Goal: Task Accomplishment & Management: Use online tool/utility

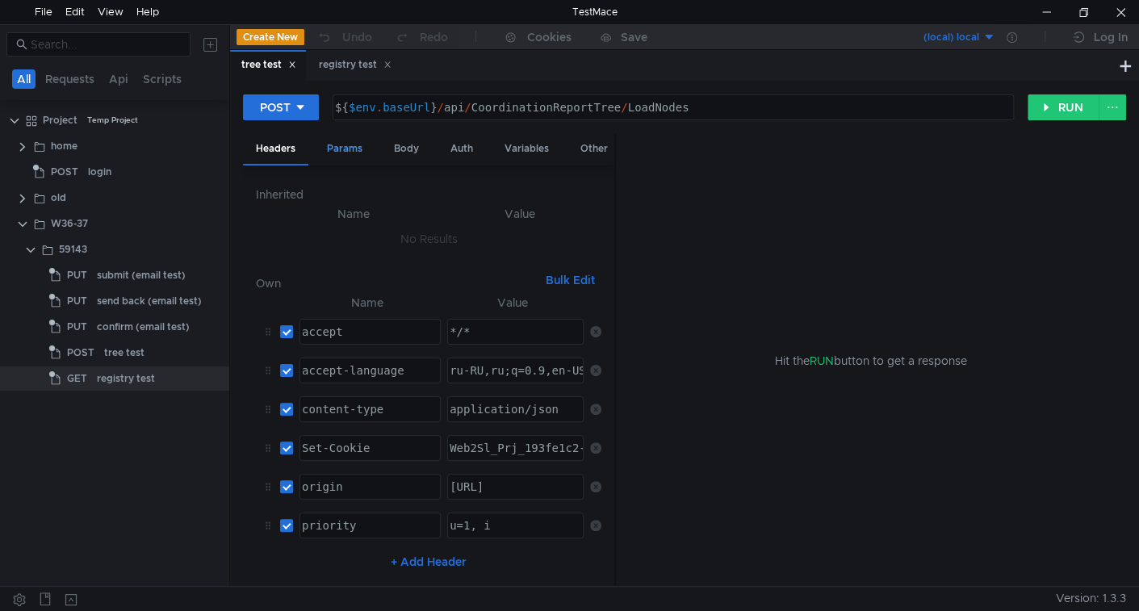
click at [347, 155] on div "Params" at bounding box center [344, 149] width 61 height 30
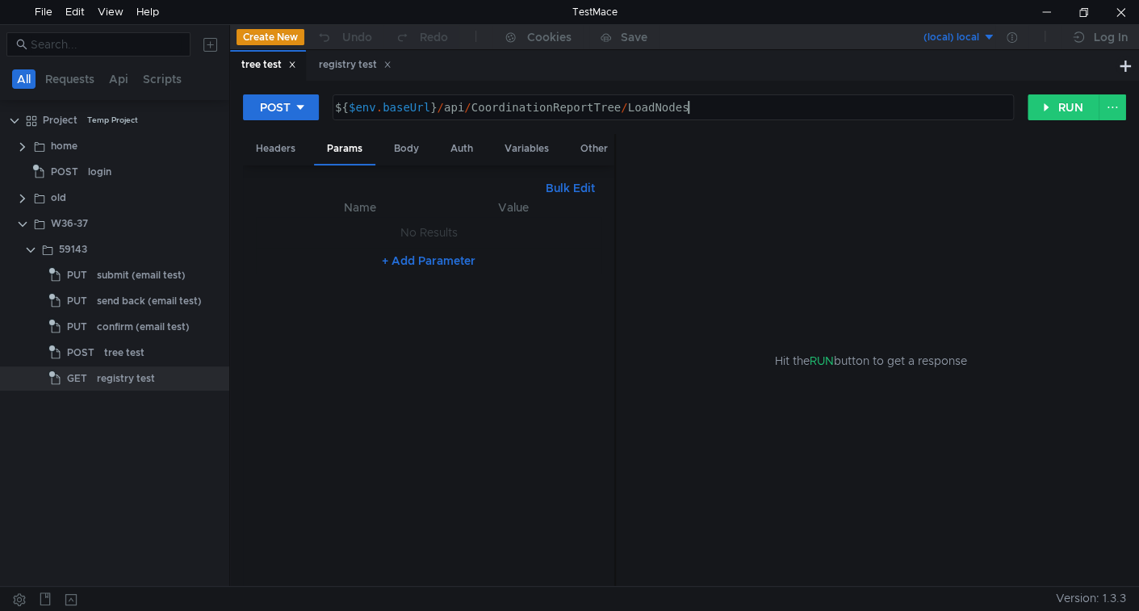
click at [788, 105] on div "${ $env . baseUrl } / api / CoordinationReportTree / LoadNodes" at bounding box center [672, 120] width 680 height 39
type textarea "${$env.baseUrl}/api/CoordinationReportTree/LoadNodes"
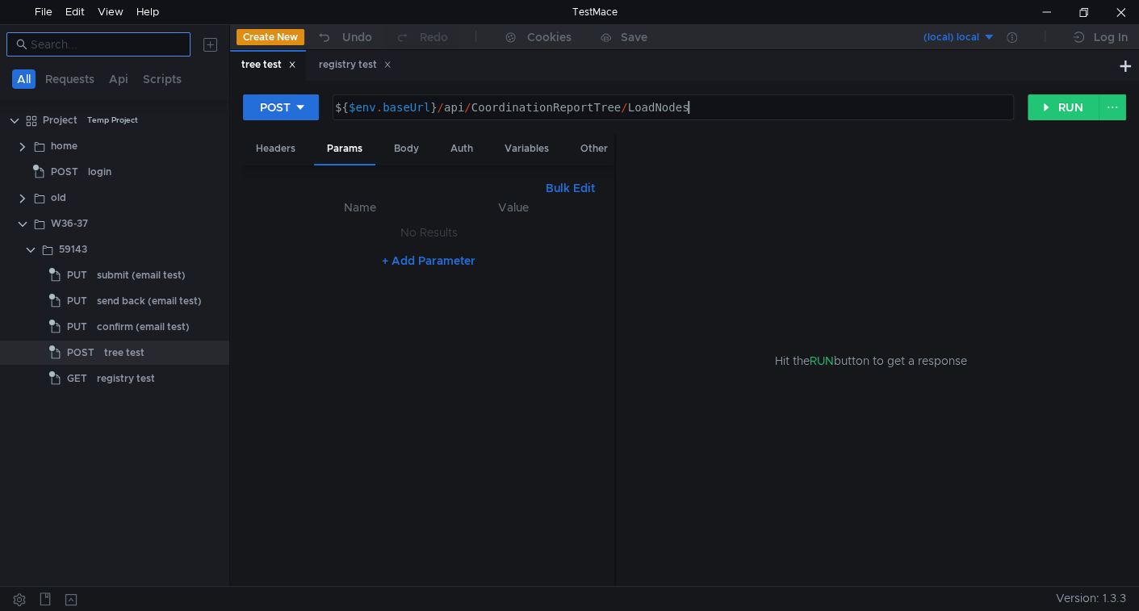
click at [145, 44] on input at bounding box center [106, 45] width 150 height 18
paste input "contract"
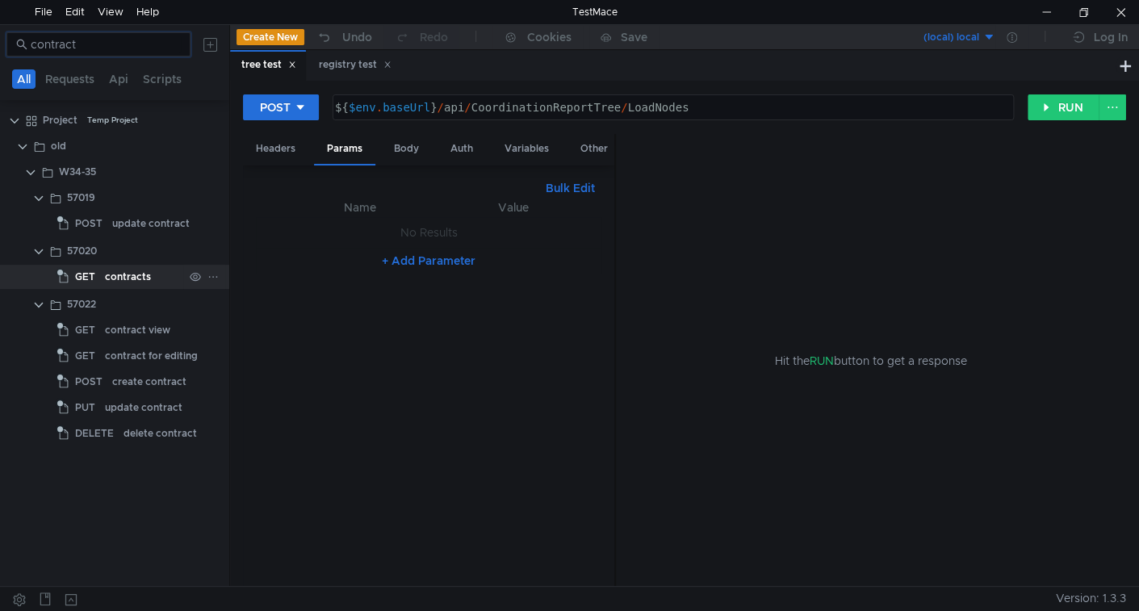
type input "contract"
click at [140, 269] on div "contracts" at bounding box center [128, 277] width 46 height 24
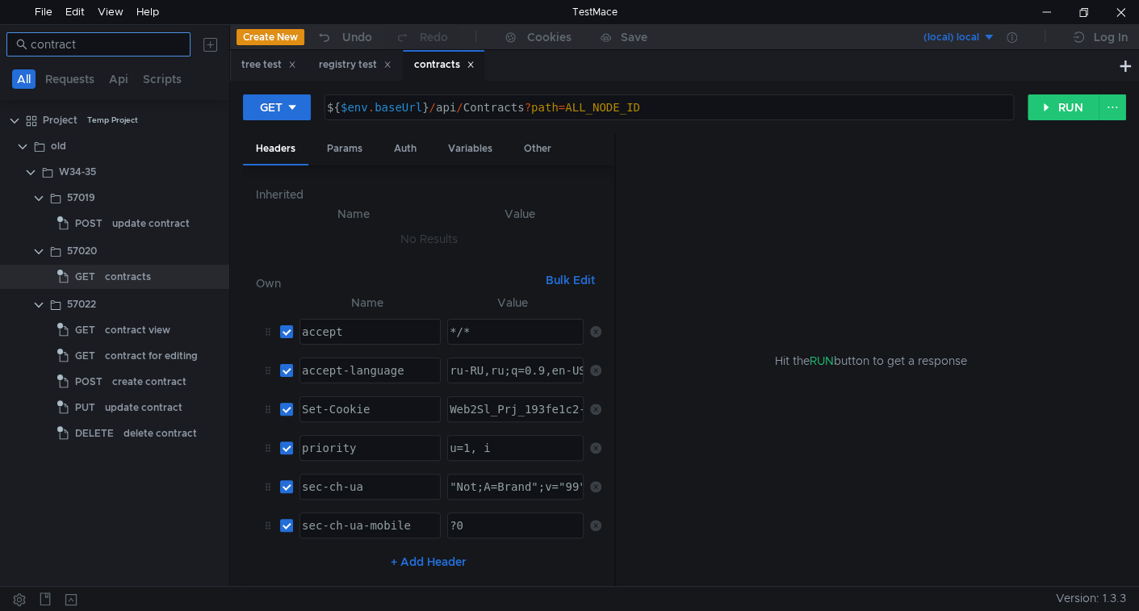
click at [100, 37] on input "contract" at bounding box center [106, 45] width 150 height 18
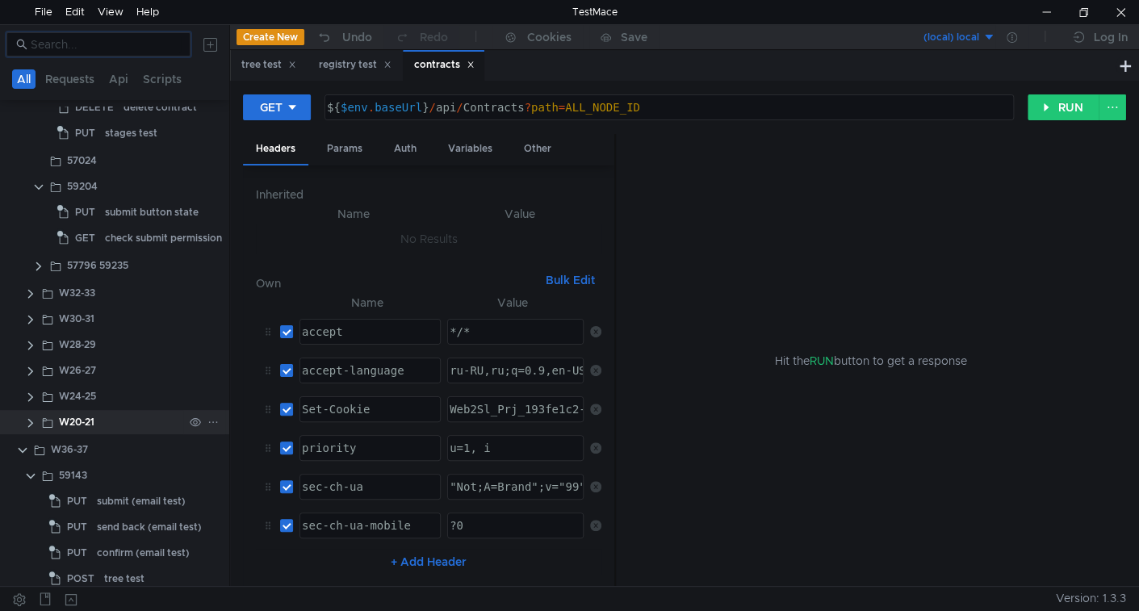
scroll to position [1122, 0]
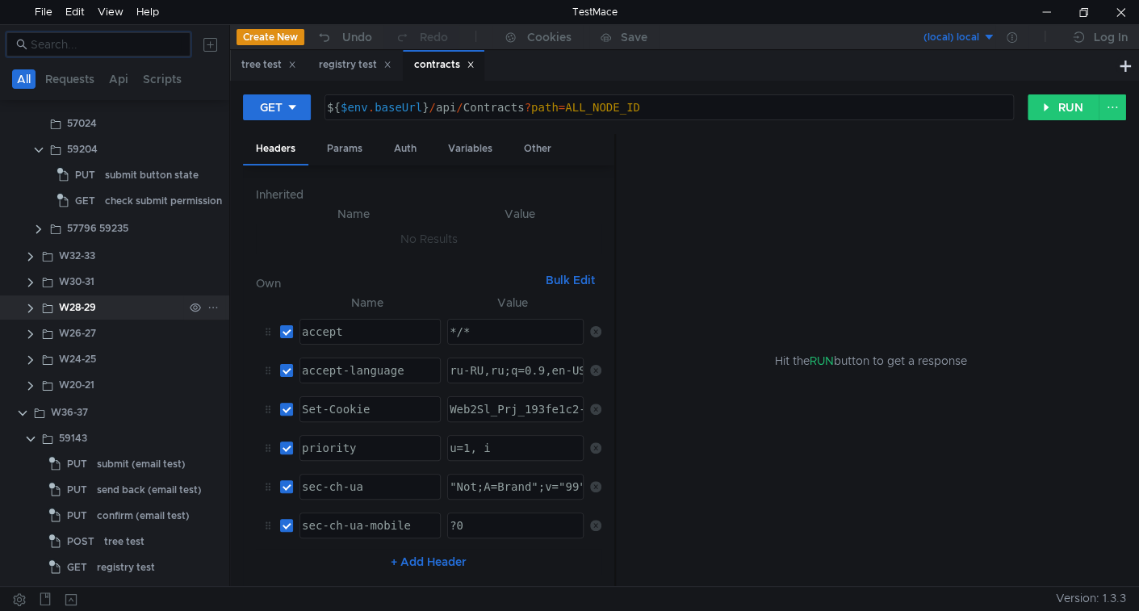
drag, startPoint x: 34, startPoint y: 440, endPoint x: 25, endPoint y: 431, distance: 12.6
click at [34, 439] on clr-icon at bounding box center [30, 439] width 13 height 13
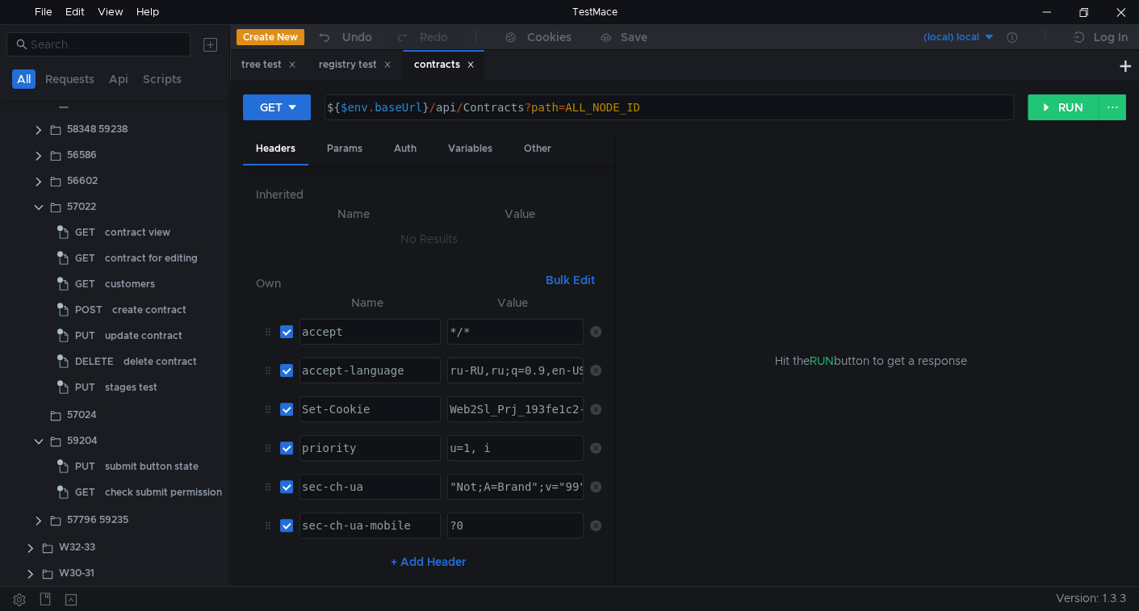
scroll to position [425, 0]
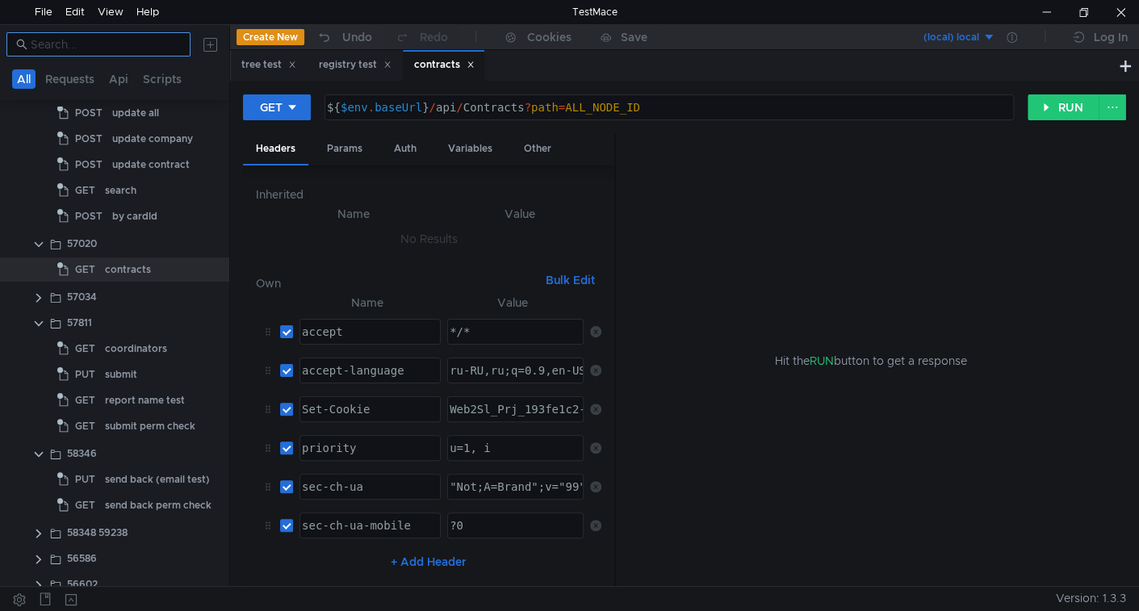
click at [73, 51] on input at bounding box center [106, 45] width 150 height 18
paste input "contract"
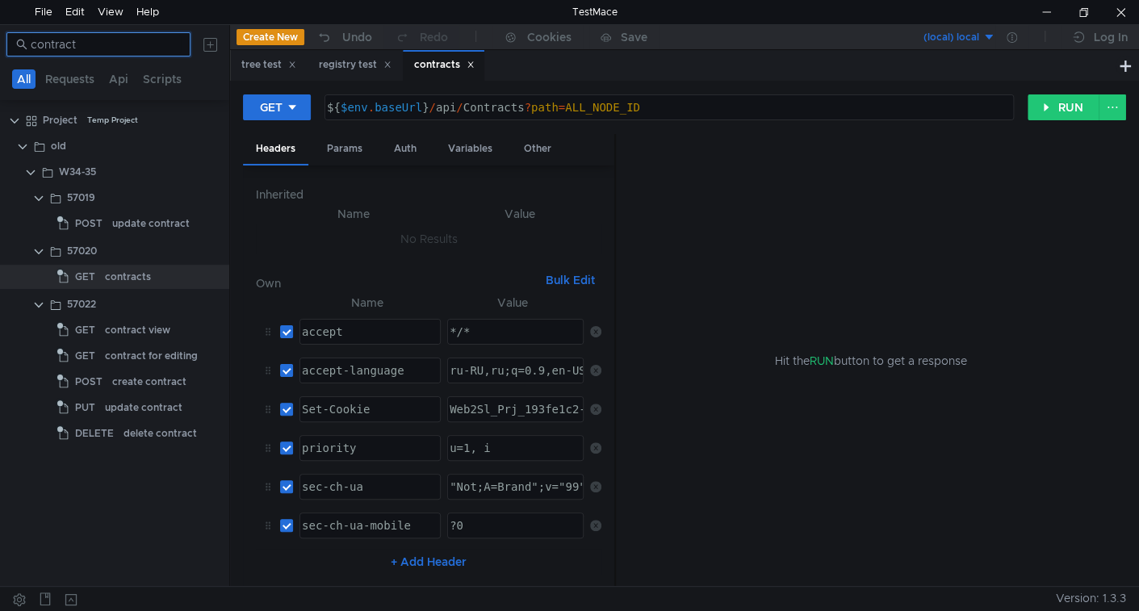
scroll to position [0, 0]
type input "contract"
click at [152, 325] on div "contract view" at bounding box center [137, 330] width 65 height 24
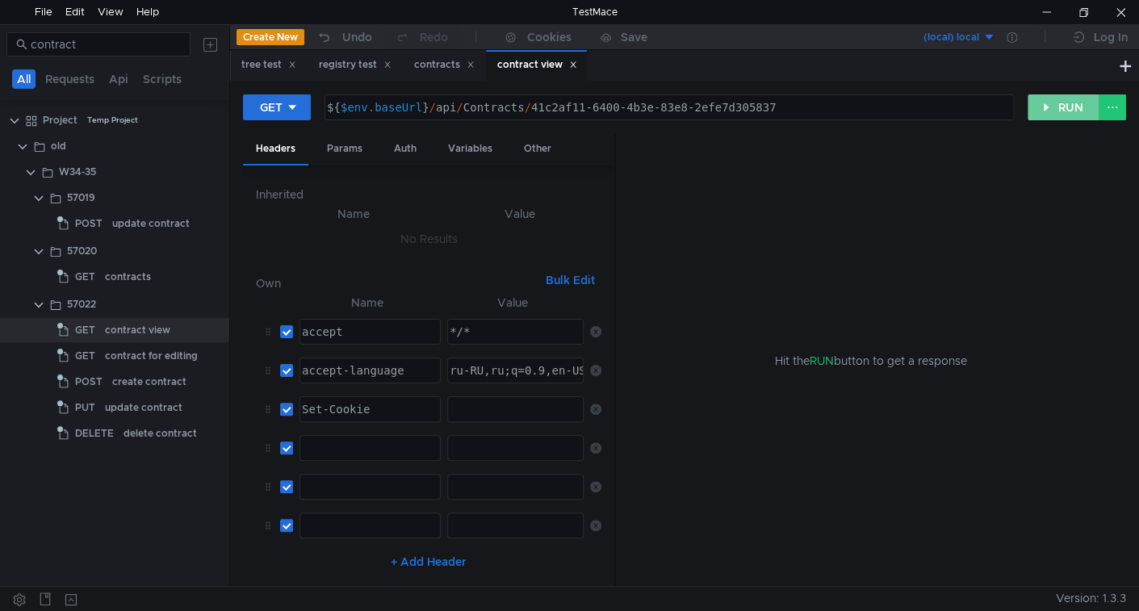
click at [1044, 109] on button "RUN" at bounding box center [1063, 107] width 72 height 26
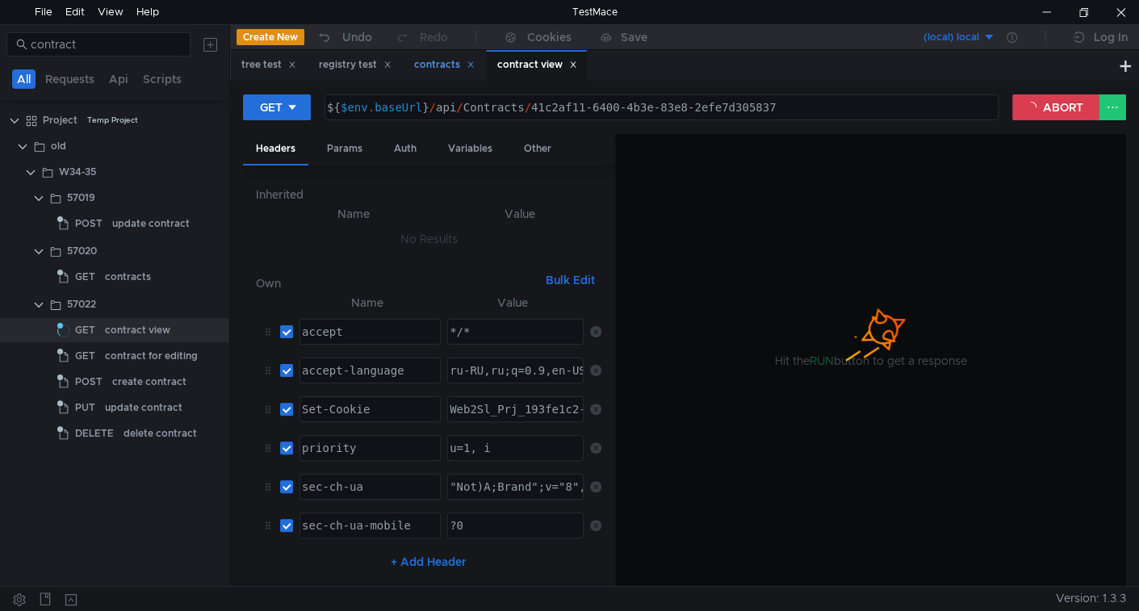
click at [391, 69] on icon at bounding box center [387, 65] width 8 height 8
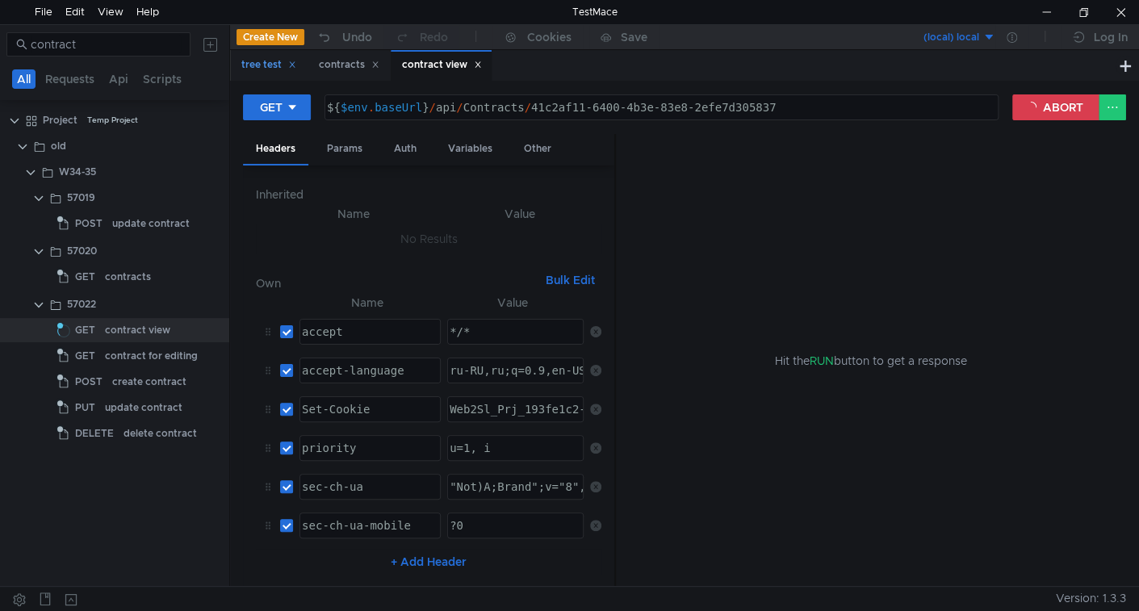
click at [294, 69] on icon at bounding box center [292, 65] width 8 height 8
click at [267, 64] on div "contracts" at bounding box center [271, 64] width 61 height 17
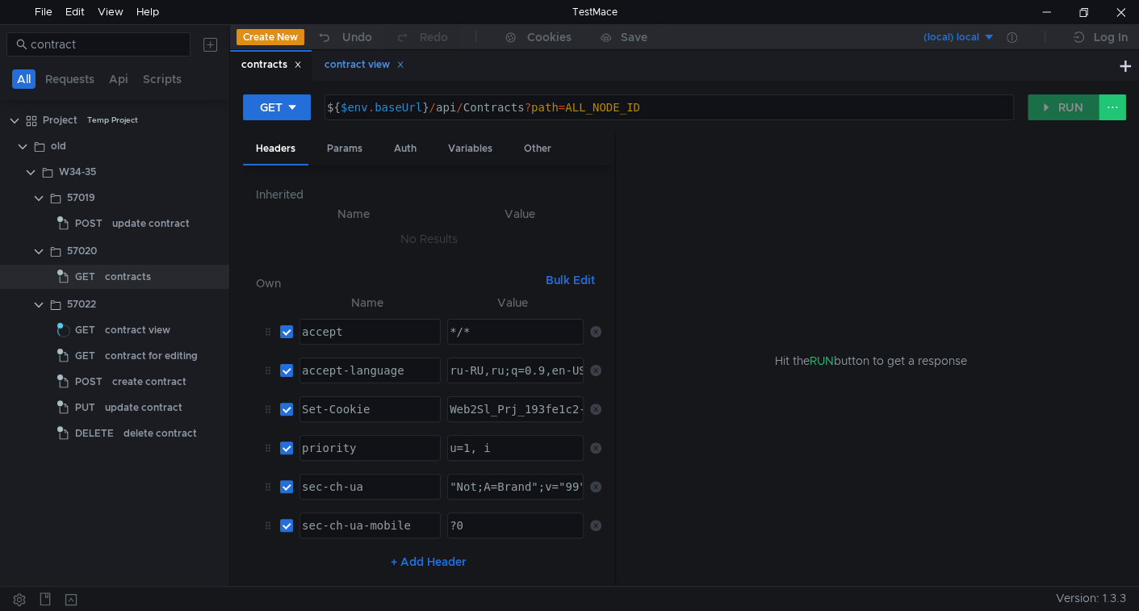
click at [349, 60] on div "contract view" at bounding box center [364, 64] width 80 height 17
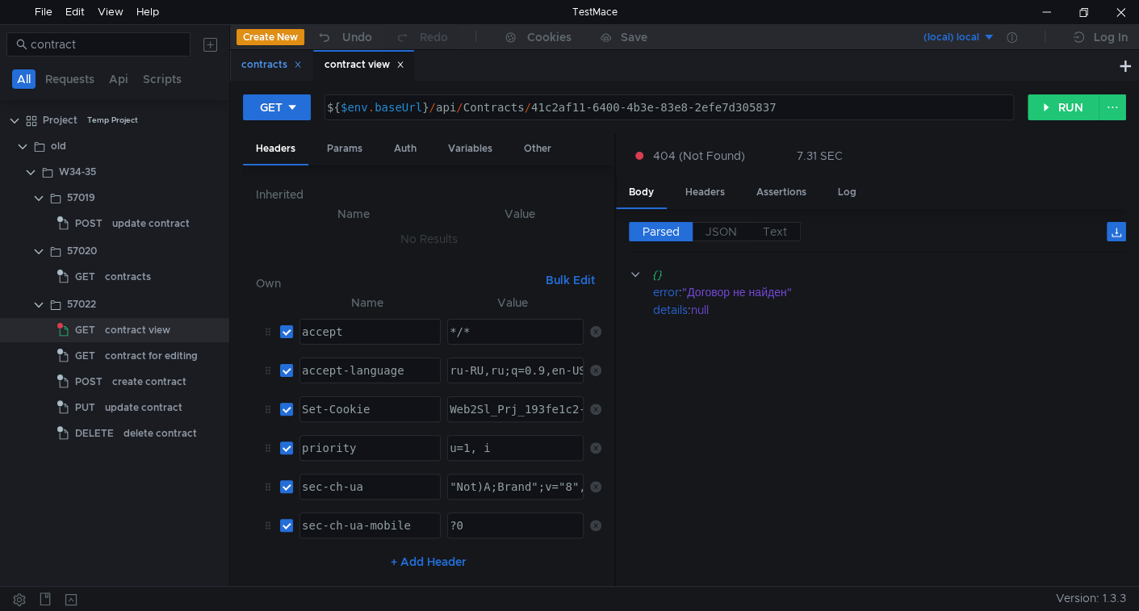
click at [265, 66] on div "contracts" at bounding box center [271, 64] width 61 height 17
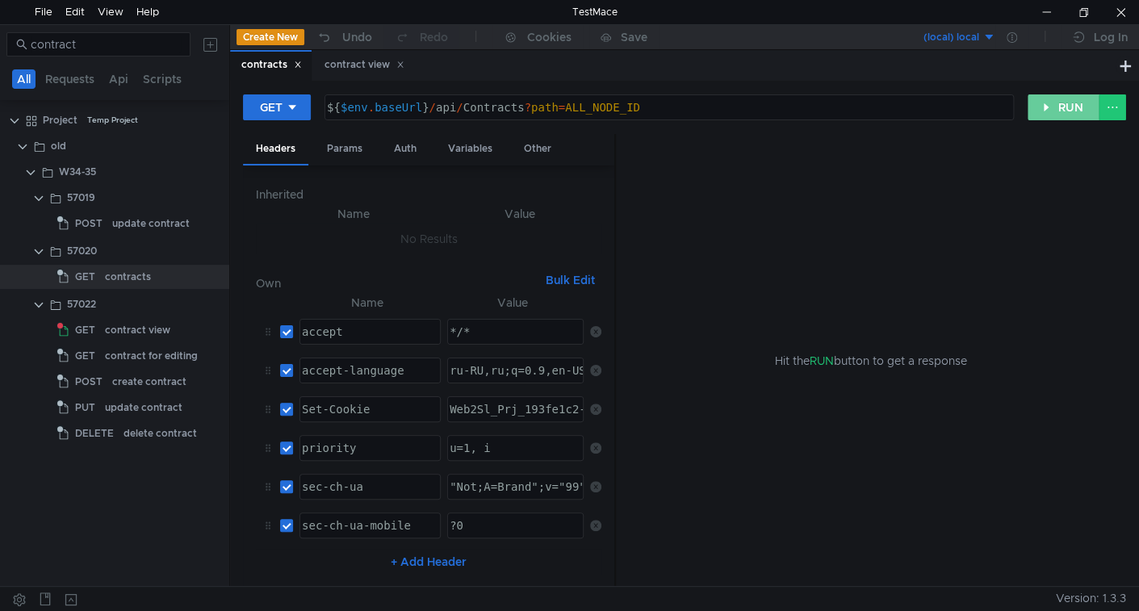
drag, startPoint x: 1040, startPoint y: 103, endPoint x: 1028, endPoint y: 107, distance: 11.8
click at [1040, 103] on button "RUN" at bounding box center [1063, 107] width 72 height 26
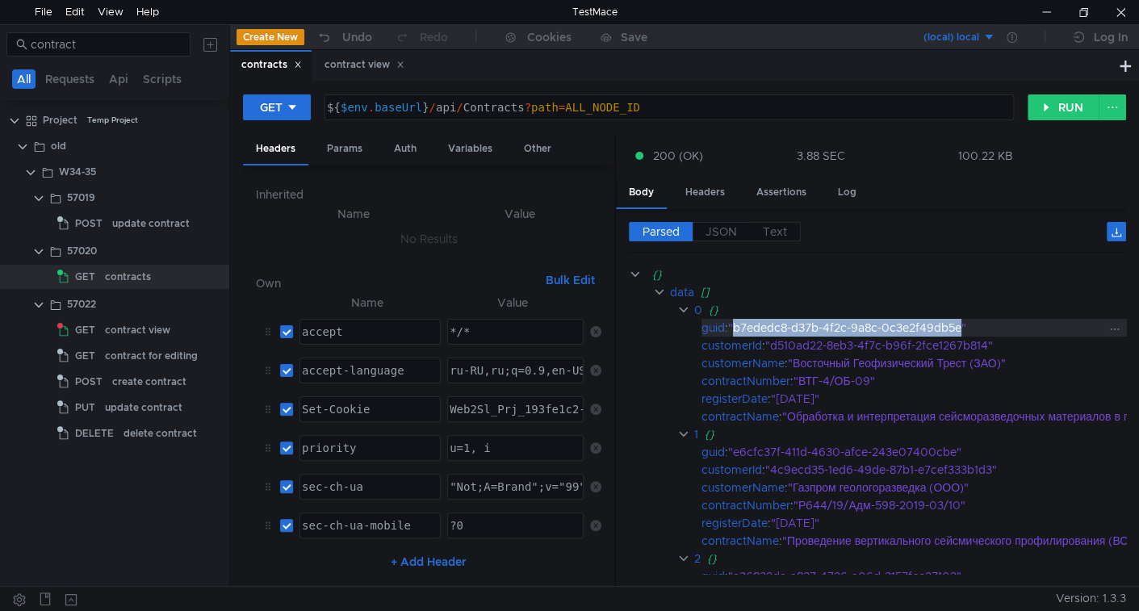
drag, startPoint x: 764, startPoint y: 324, endPoint x: 922, endPoint y: 325, distance: 158.2
copy div "b7ededc8-d37b-4f2c-9a8c-0c3e2f49db5e"
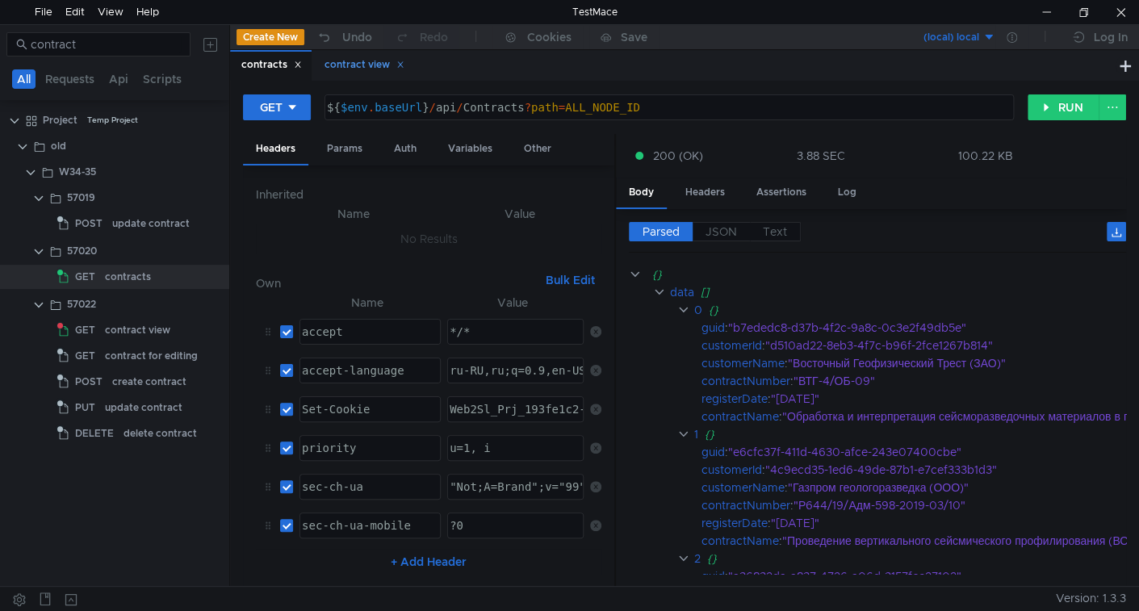
click at [364, 62] on div "contract view" at bounding box center [364, 64] width 80 height 17
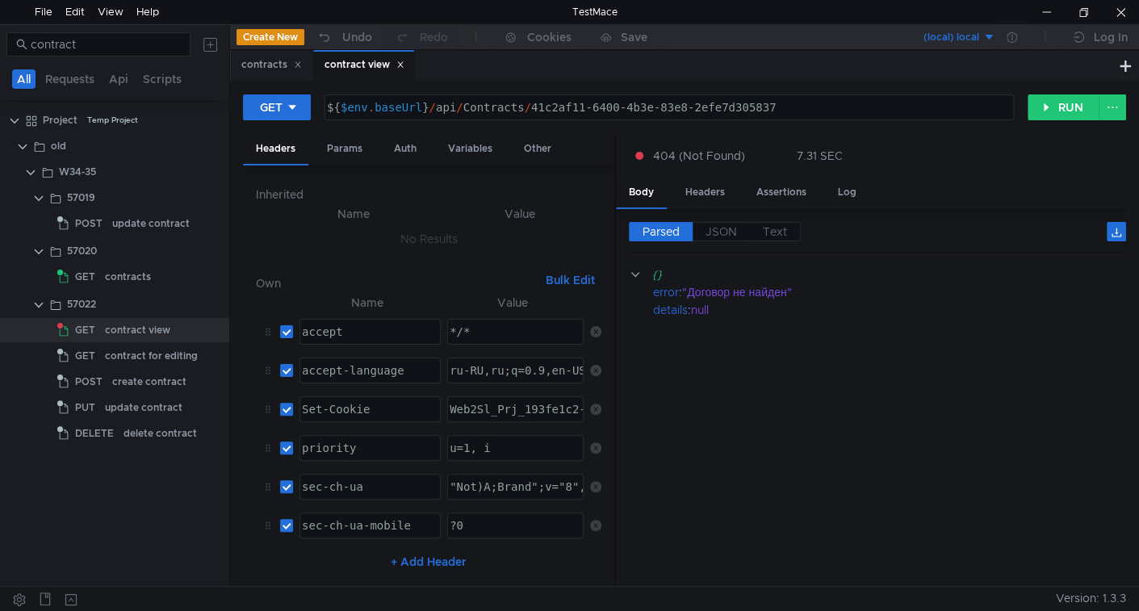
click at [546, 104] on div "${ $env . baseUrl } / api / Contracts / 41c2af11-6400-4b3e-83e8-2efe7d305837" at bounding box center [668, 120] width 688 height 39
drag, startPoint x: 546, startPoint y: 104, endPoint x: 789, endPoint y: 100, distance: 243.0
click at [758, 95] on div "${ $env . baseUrl } / api / Contracts / 41c2af11-6400-4b3e-83e8-2efe7d305837" at bounding box center [669, 107] width 688 height 24
paste textarea "b7ededc8-d37b-4f2c-9a8c-0c3e2f49db5e"
type textarea "${$env.baseUrl}/api/Contracts/b7ededc8-d37b-4f2c-9a8c-0c3e2f49db5e"
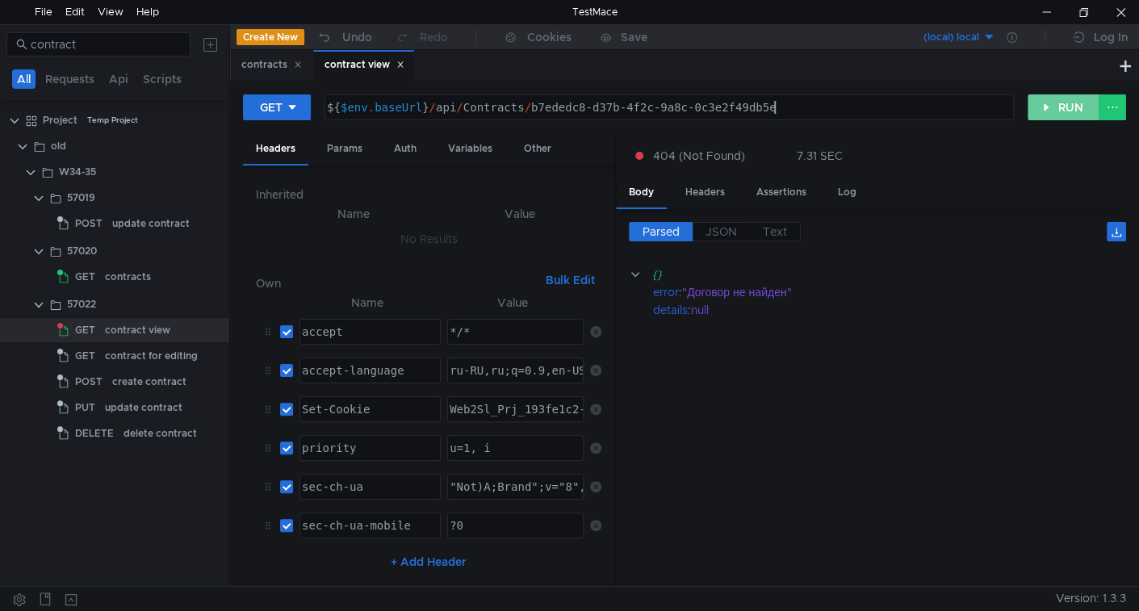
click at [1059, 99] on button "RUN" at bounding box center [1063, 107] width 72 height 26
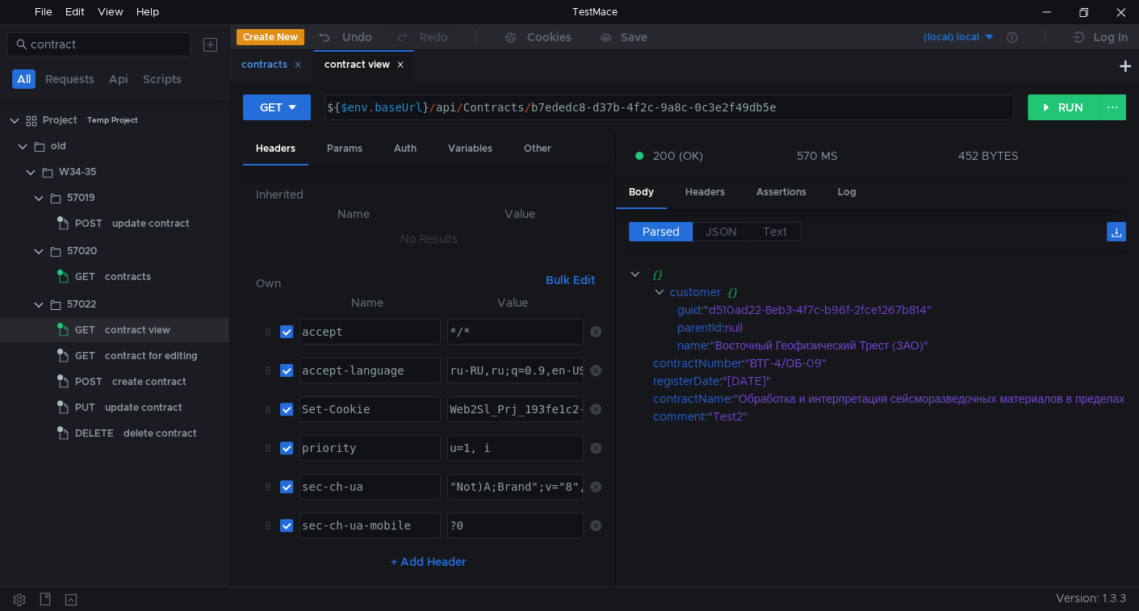
click at [262, 62] on div "contracts" at bounding box center [271, 64] width 61 height 17
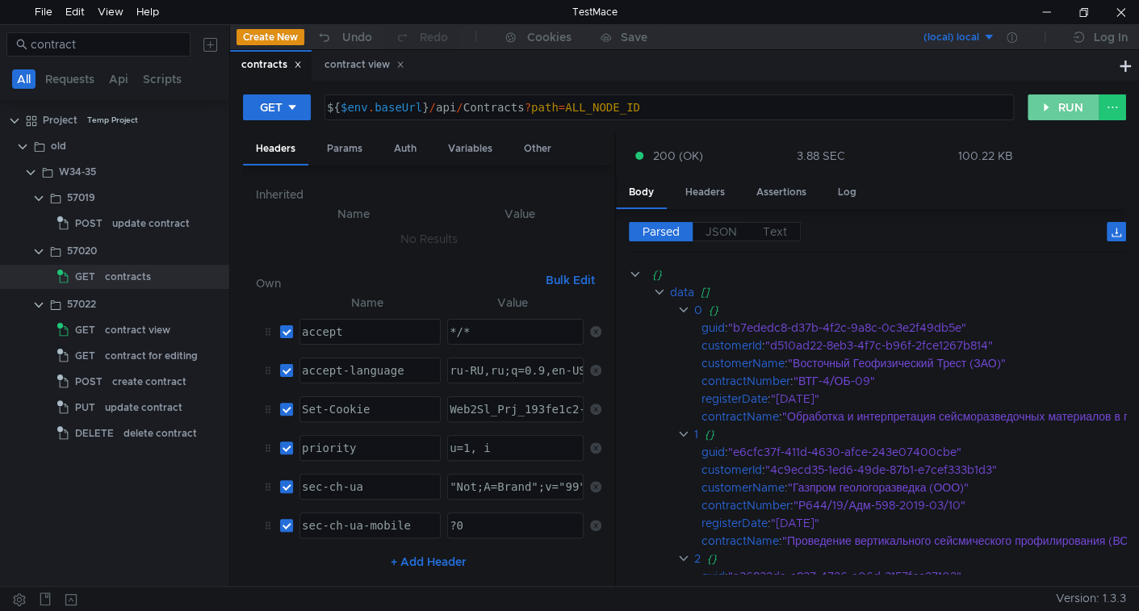
click at [1060, 107] on button "RUN" at bounding box center [1063, 107] width 72 height 26
click at [132, 354] on div "contract for editing" at bounding box center [151, 356] width 93 height 24
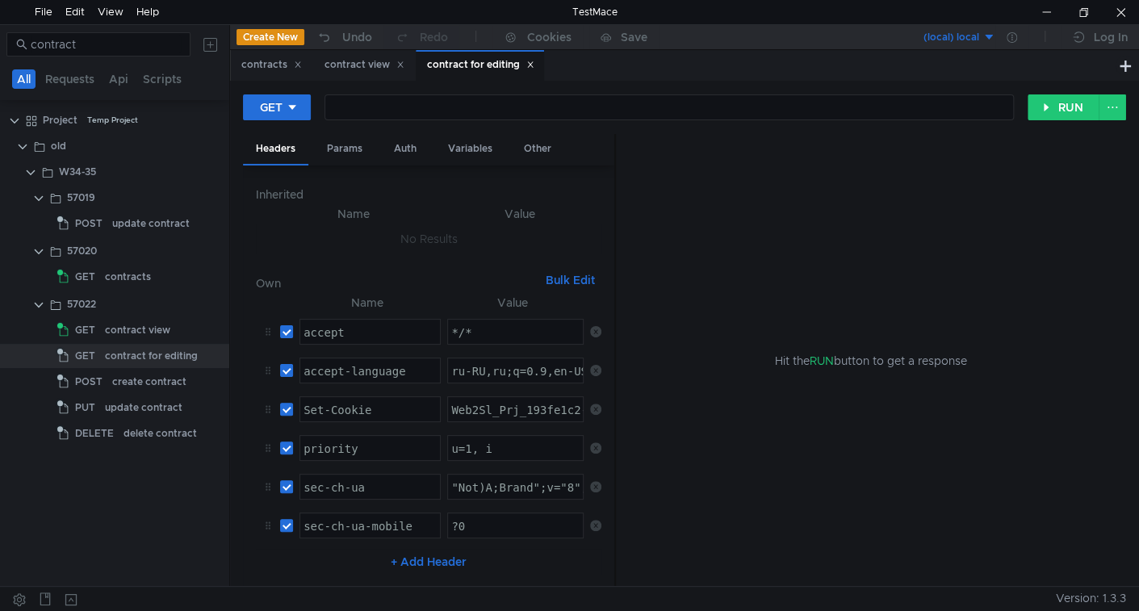
click at [324, 95] on div at bounding box center [324, 95] width 0 height 0
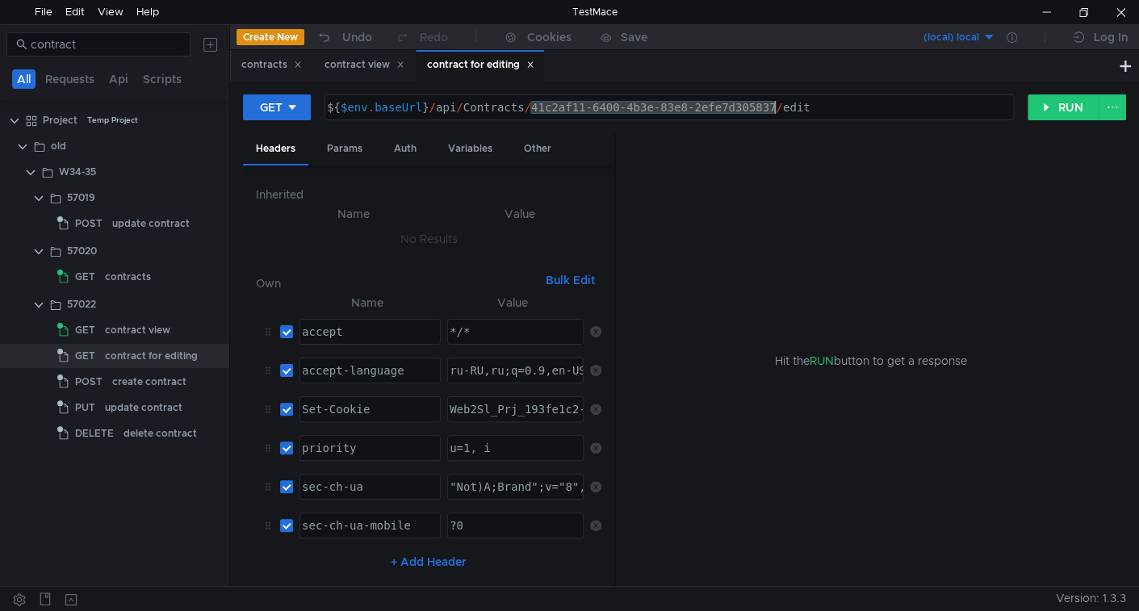
drag, startPoint x: 547, startPoint y: 107, endPoint x: 758, endPoint y: 107, distance: 210.6
click at [758, 107] on div "${ $env . baseUrl } / api / Contracts / 41c2af11-6400-4b3e-83e8-2efe7d305837 / …" at bounding box center [668, 120] width 688 height 39
paste textarea "b7ededc8-d37b-4f2c-9a8c-0c3e2f49db5e"
type textarea "${$env.baseUrl}/api/Contracts/b7ededc8-d37b-4f2c-9a8c-0c3e2f49db5e/edit"
click at [1061, 94] on button "RUN" at bounding box center [1063, 107] width 72 height 26
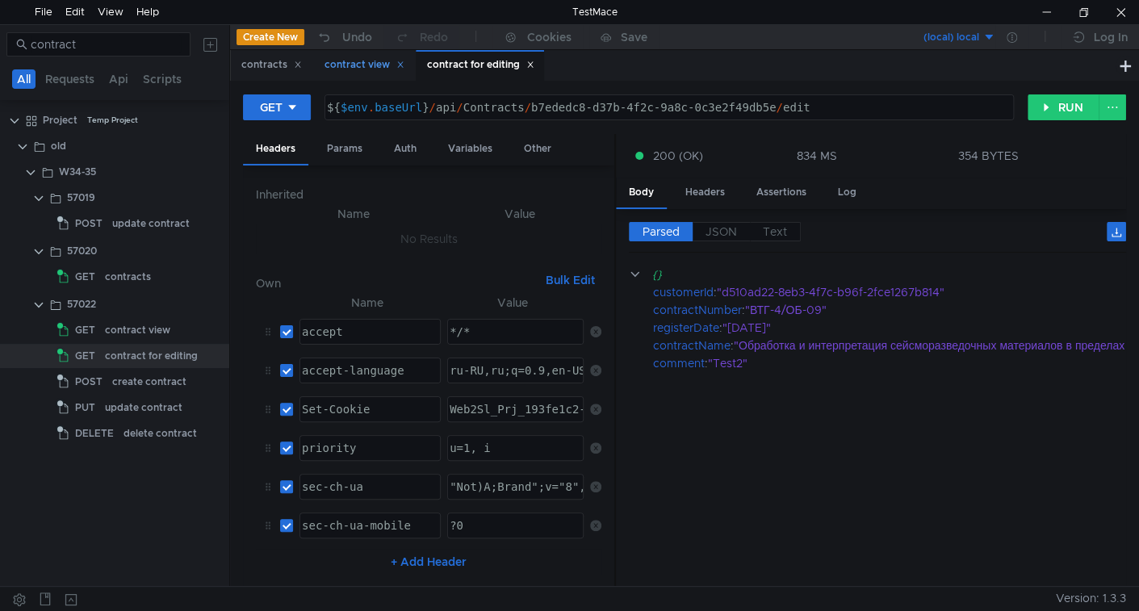
click at [356, 60] on div "contract view" at bounding box center [364, 64] width 80 height 17
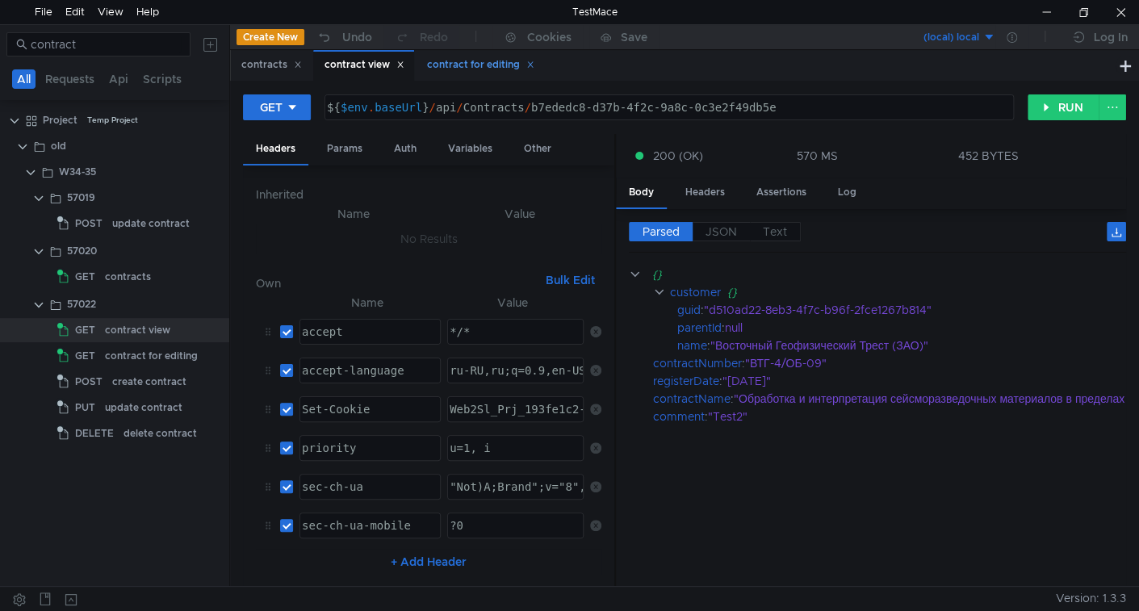
click at [447, 63] on div "contract for editing" at bounding box center [480, 64] width 107 height 17
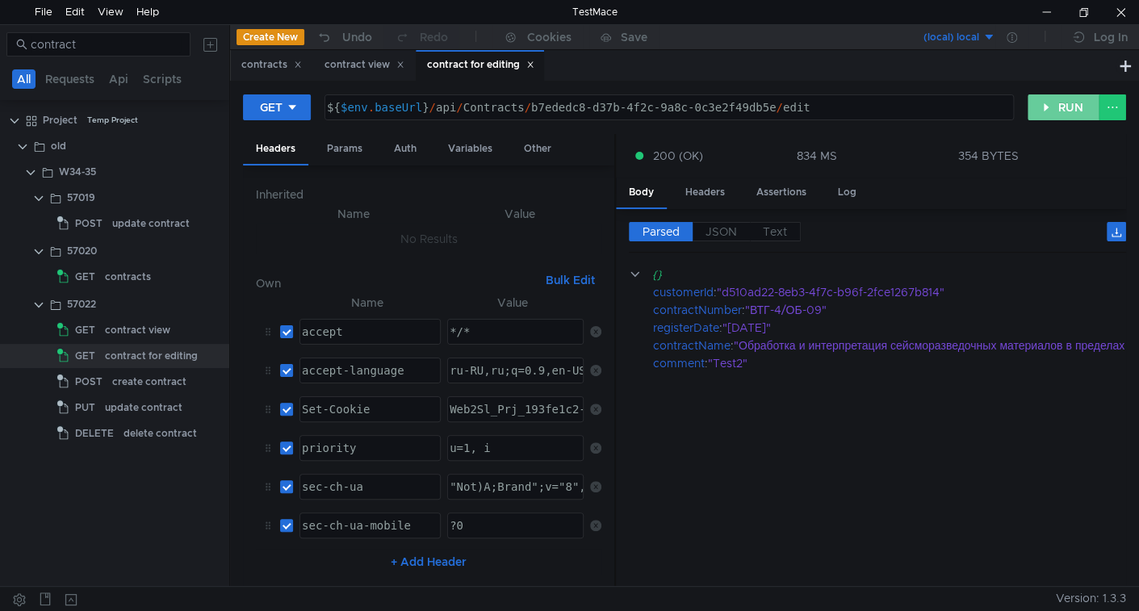
drag, startPoint x: 1054, startPoint y: 111, endPoint x: 1037, endPoint y: 136, distance: 30.2
click at [1051, 119] on button "RUN" at bounding box center [1063, 107] width 72 height 26
click at [366, 71] on div "contract view" at bounding box center [364, 64] width 80 height 17
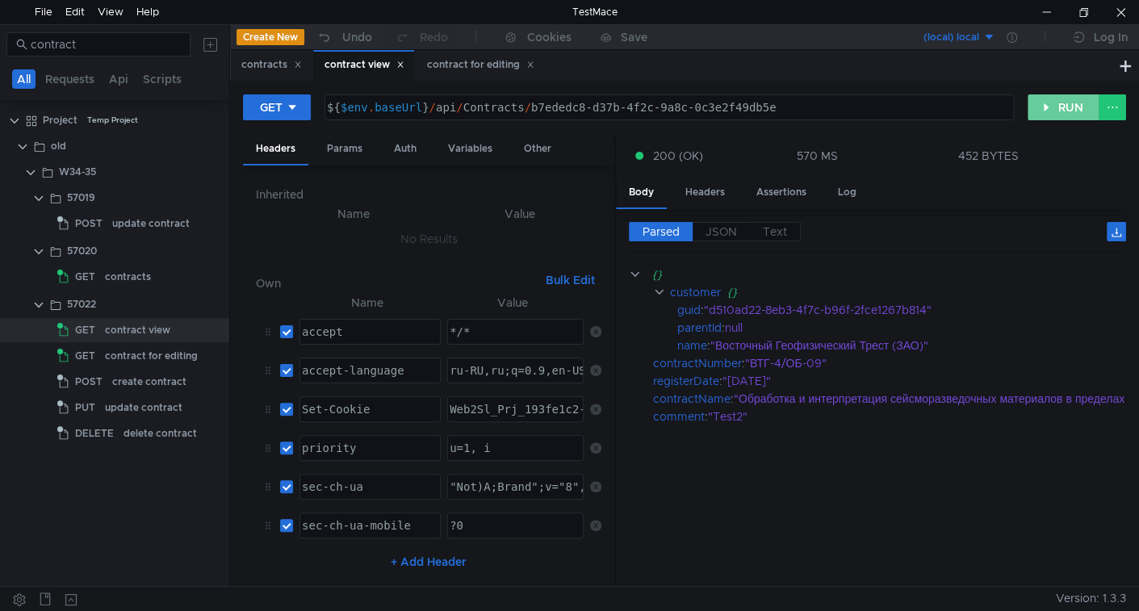
click at [1044, 106] on button "RUN" at bounding box center [1063, 107] width 72 height 26
click at [269, 68] on div "contracts" at bounding box center [271, 64] width 61 height 17
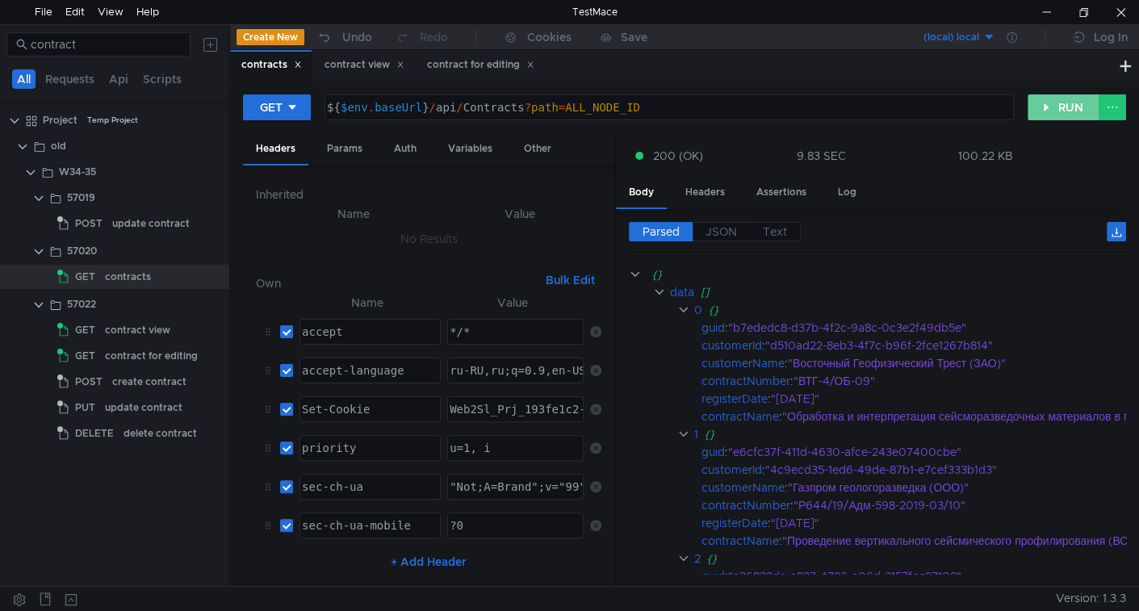
click at [1045, 110] on button "RUN" at bounding box center [1063, 107] width 72 height 26
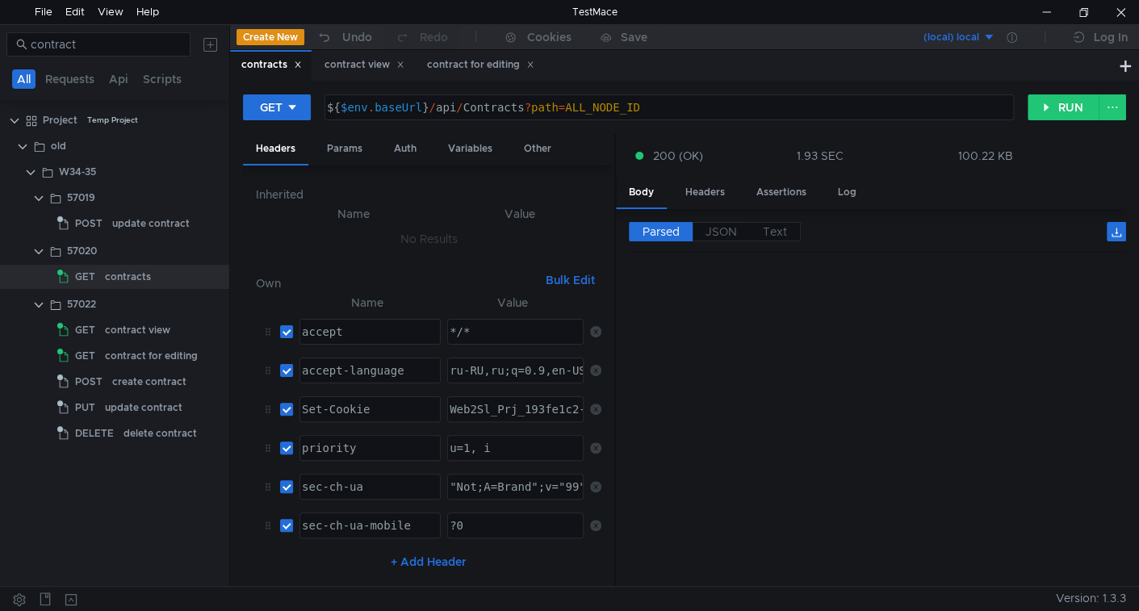
scroll to position [2582, 0]
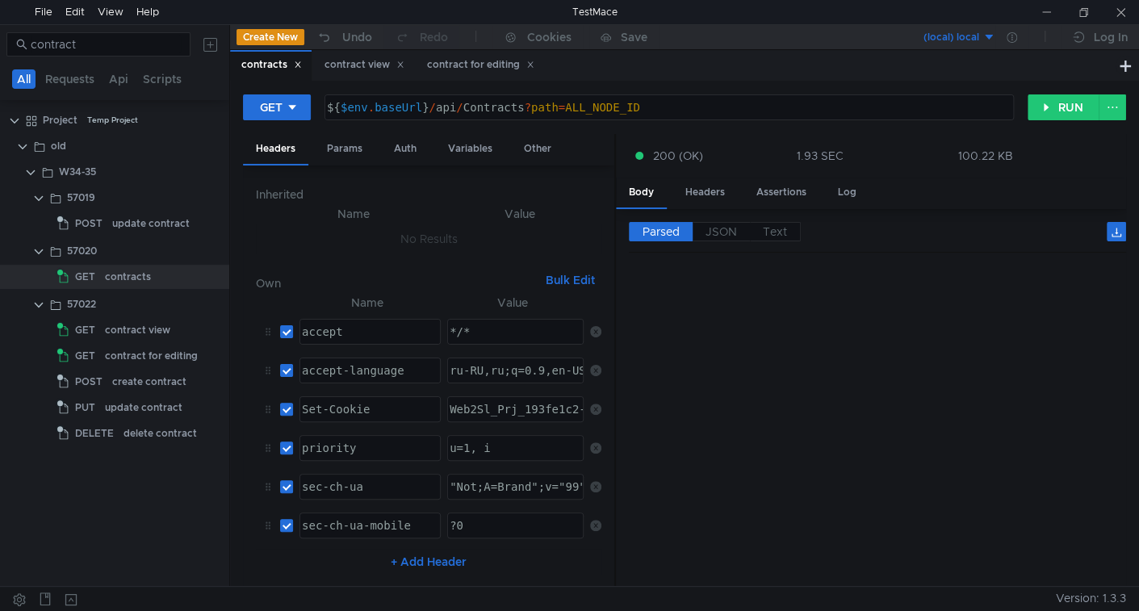
scroll to position [2582, 0]
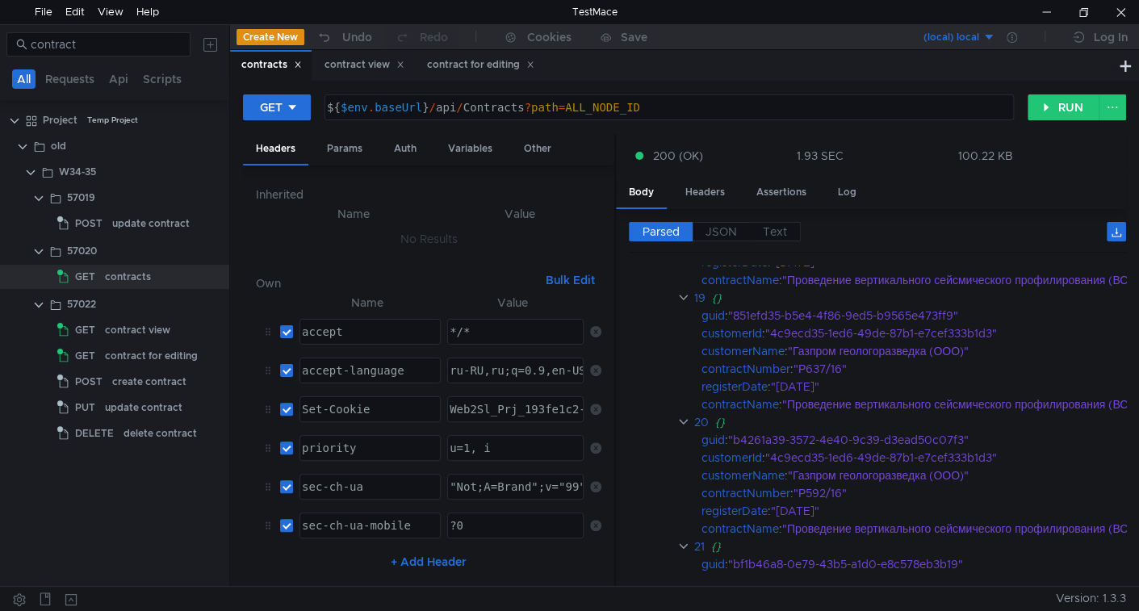
click at [1064, 84] on div "GET ${ $env . baseUrl } / api / Contracts ? path = ALL_NODE_ID הההההההההההההההה…" at bounding box center [684, 333] width 909 height 505
click at [1052, 102] on button "RUN" at bounding box center [1063, 107] width 72 height 26
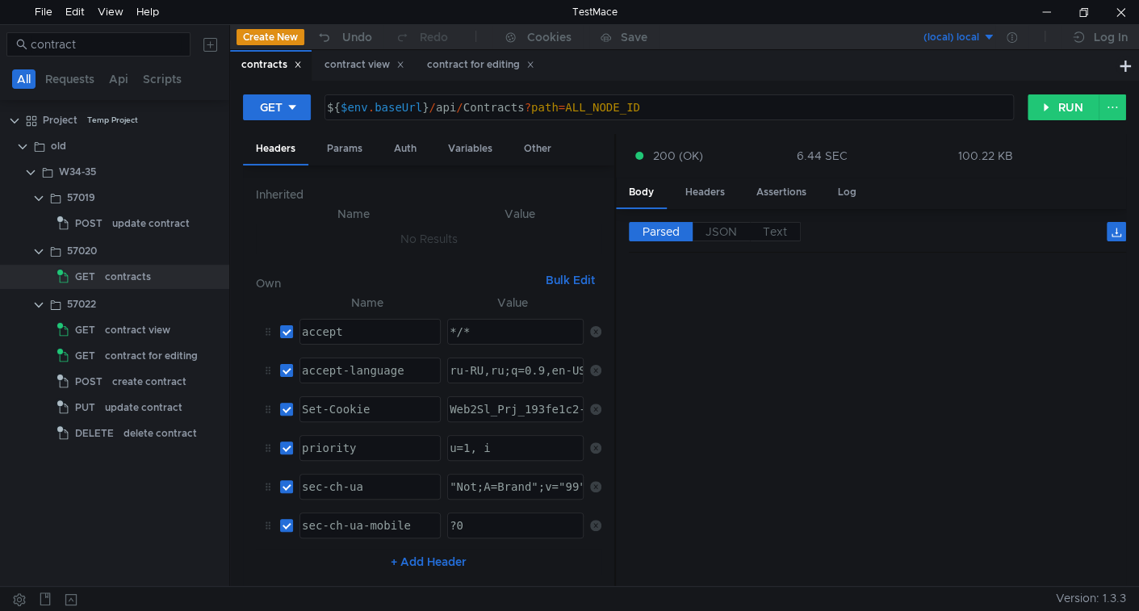
scroll to position [0, 0]
click at [659, 292] on clr-icon at bounding box center [659, 292] width 12 height 13
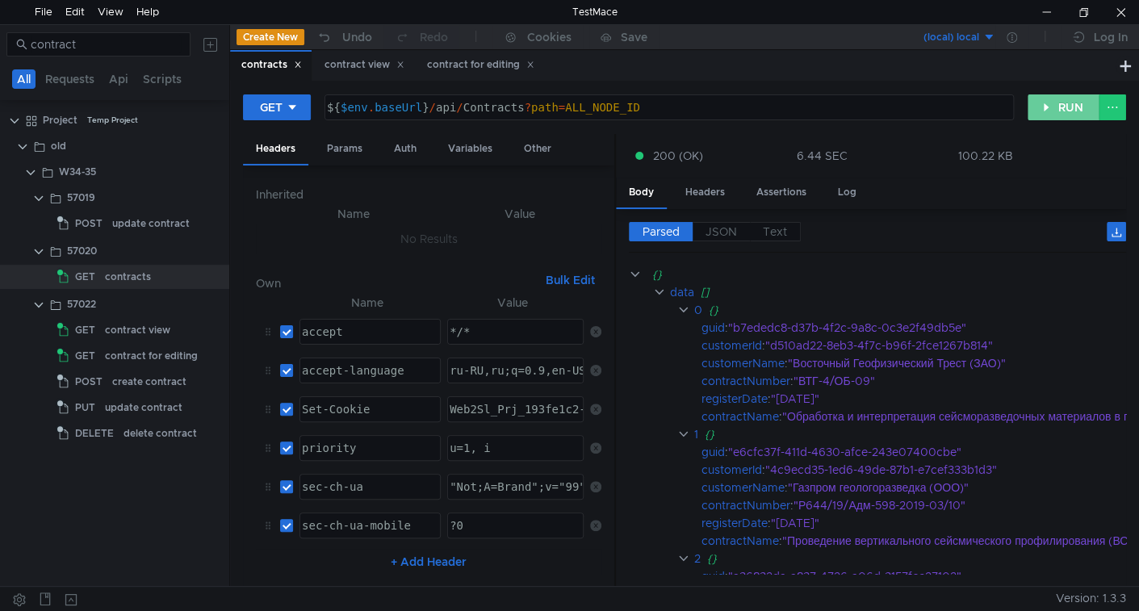
click at [1049, 109] on button "RUN" at bounding box center [1063, 107] width 72 height 26
click at [149, 320] on div "contract view" at bounding box center [137, 330] width 65 height 24
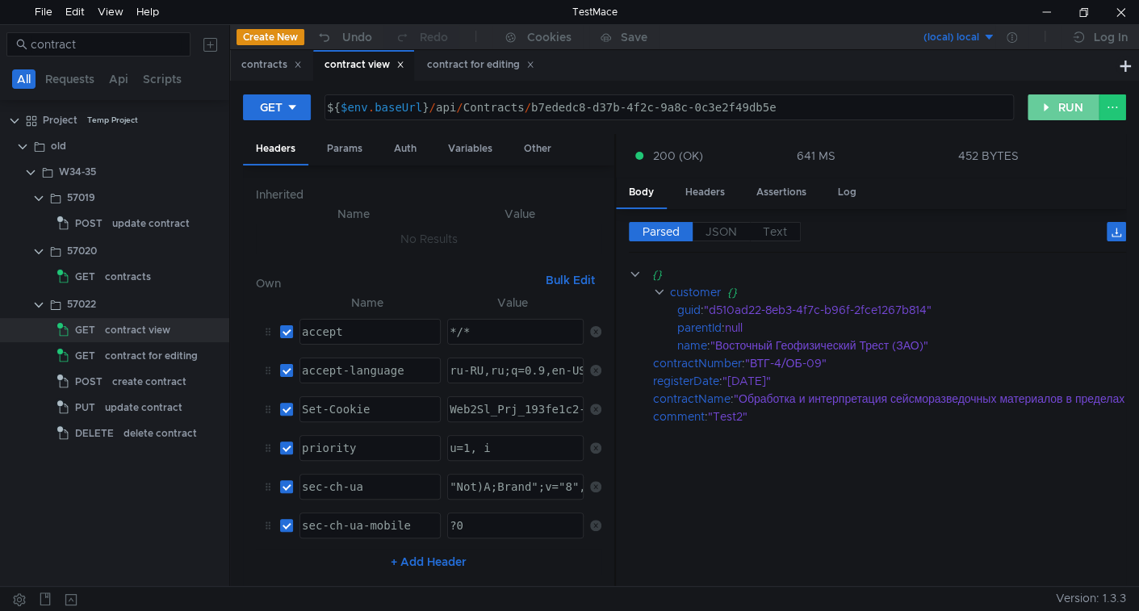
click at [1041, 111] on button "RUN" at bounding box center [1063, 107] width 72 height 26
